Goal: Information Seeking & Learning: Learn about a topic

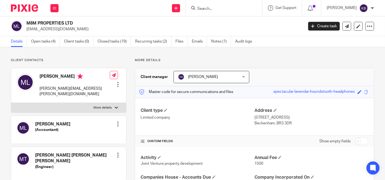
click at [181, 40] on link "Files" at bounding box center [181, 41] width 12 height 11
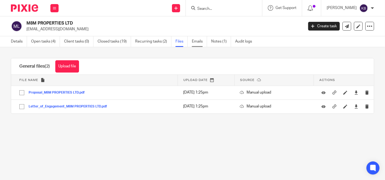
click at [198, 39] on link "Emails" at bounding box center [199, 41] width 15 height 11
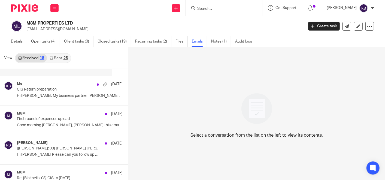
scroll to position [30, 0]
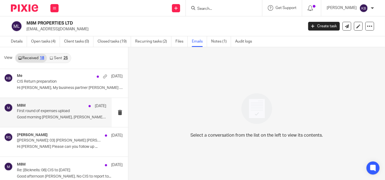
click at [55, 109] on p "First round of expenses upload" at bounding box center [52, 111] width 71 height 5
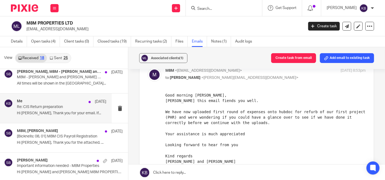
scroll to position [388, 0]
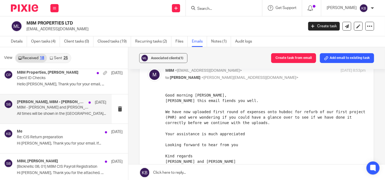
click at [55, 107] on p "M8M - [PERSON_NAME] and [PERSON_NAME] and [PERSON_NAME]" at bounding box center [52, 107] width 71 height 5
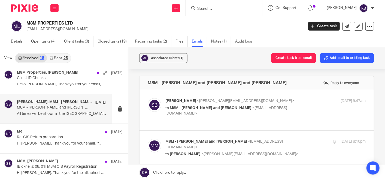
scroll to position [0, 0]
click at [178, 99] on span "[PERSON_NAME]" at bounding box center [180, 101] width 31 height 4
checkbox input "true"
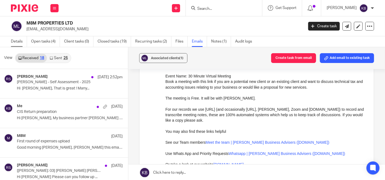
click at [14, 40] on link "Details" at bounding box center [19, 41] width 16 height 11
